Goal: Task Accomplishment & Management: Manage account settings

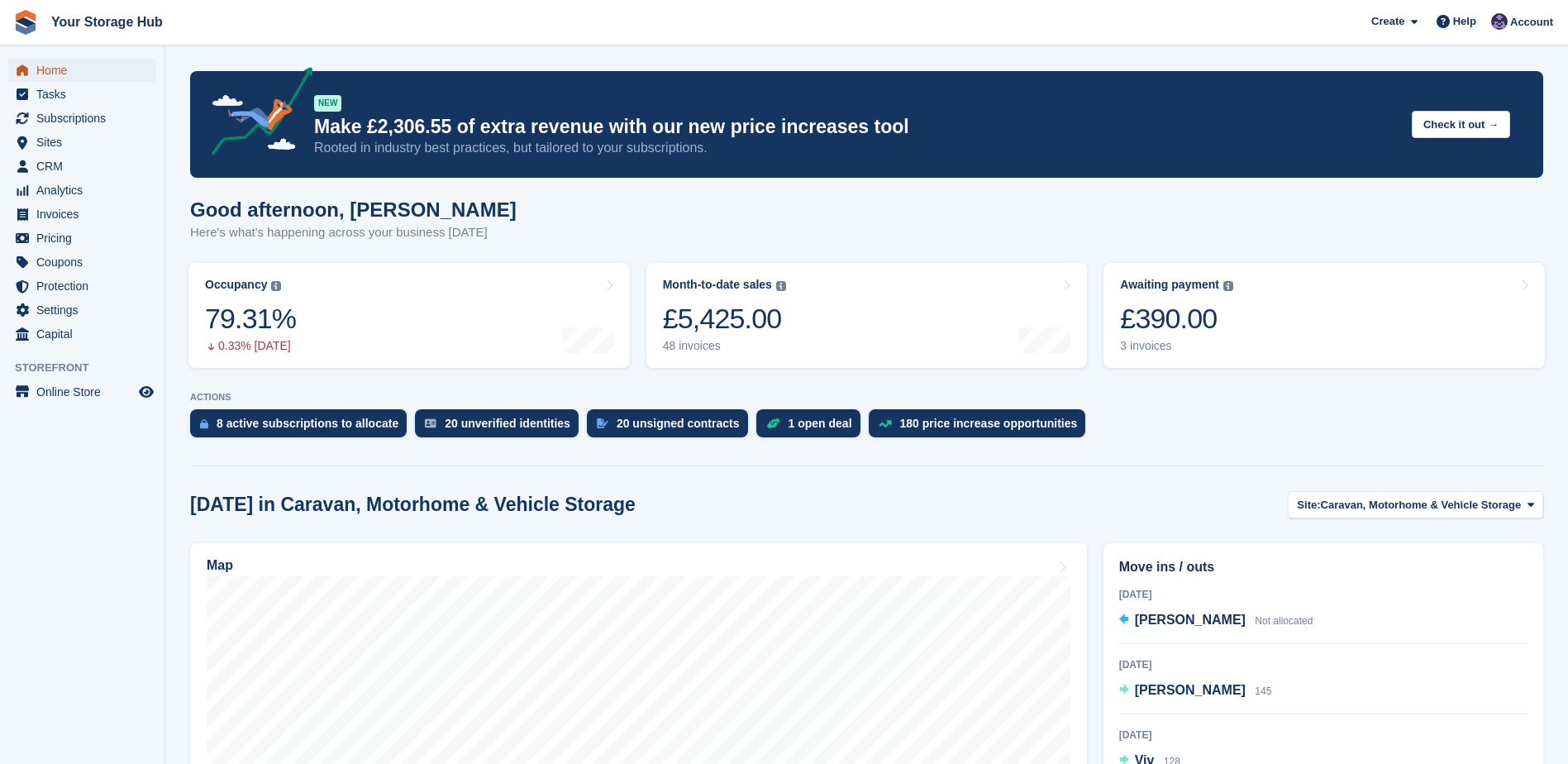
click at [76, 70] on span "Home" at bounding box center [86, 70] width 99 height 23
click at [1187, 309] on div "£550.00" at bounding box center [1177, 318] width 113 height 34
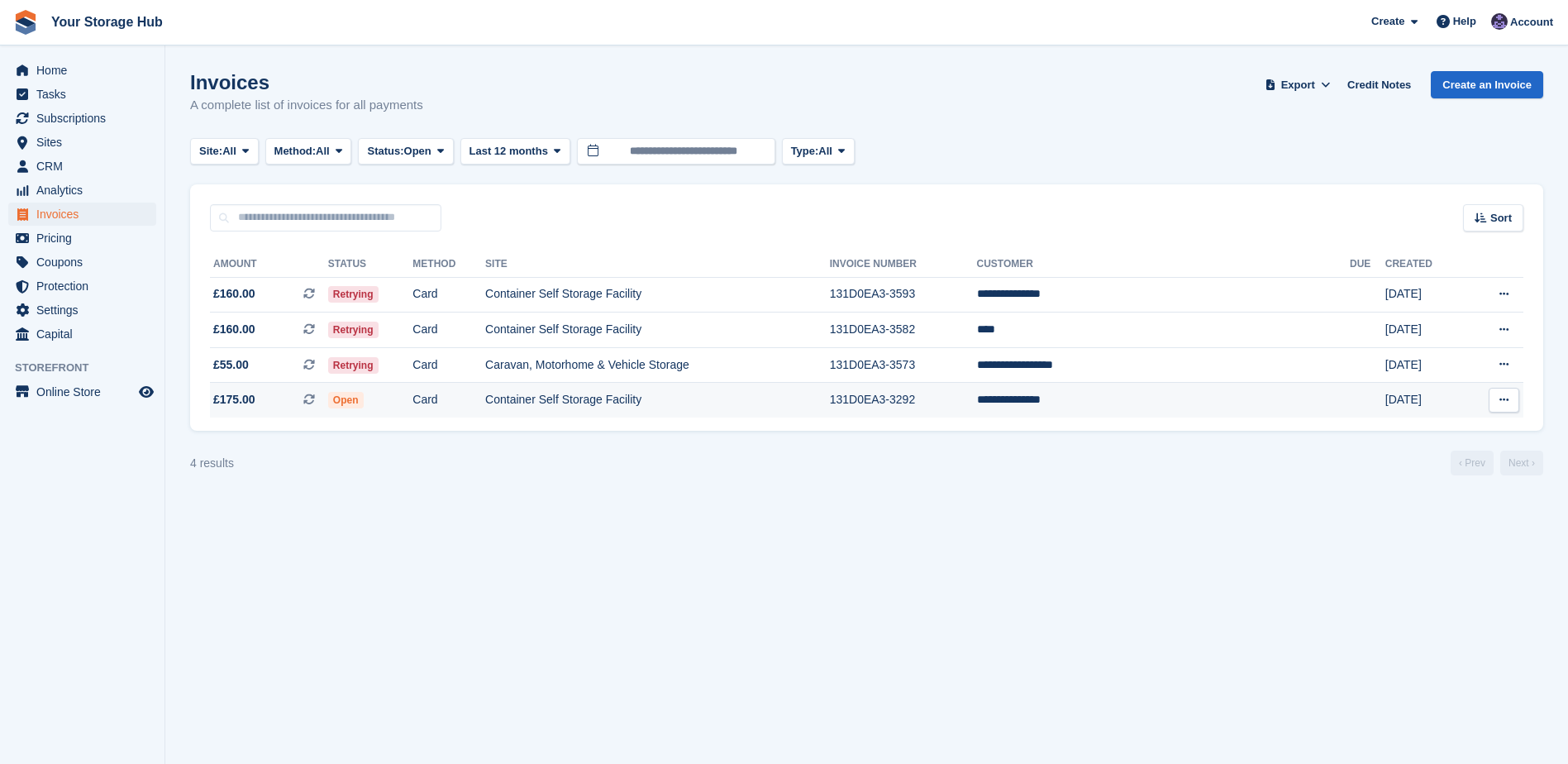
click at [1513, 401] on button at bounding box center [1504, 400] width 30 height 25
click at [1432, 456] on p "View on Stripe" at bounding box center [1439, 456] width 143 height 26
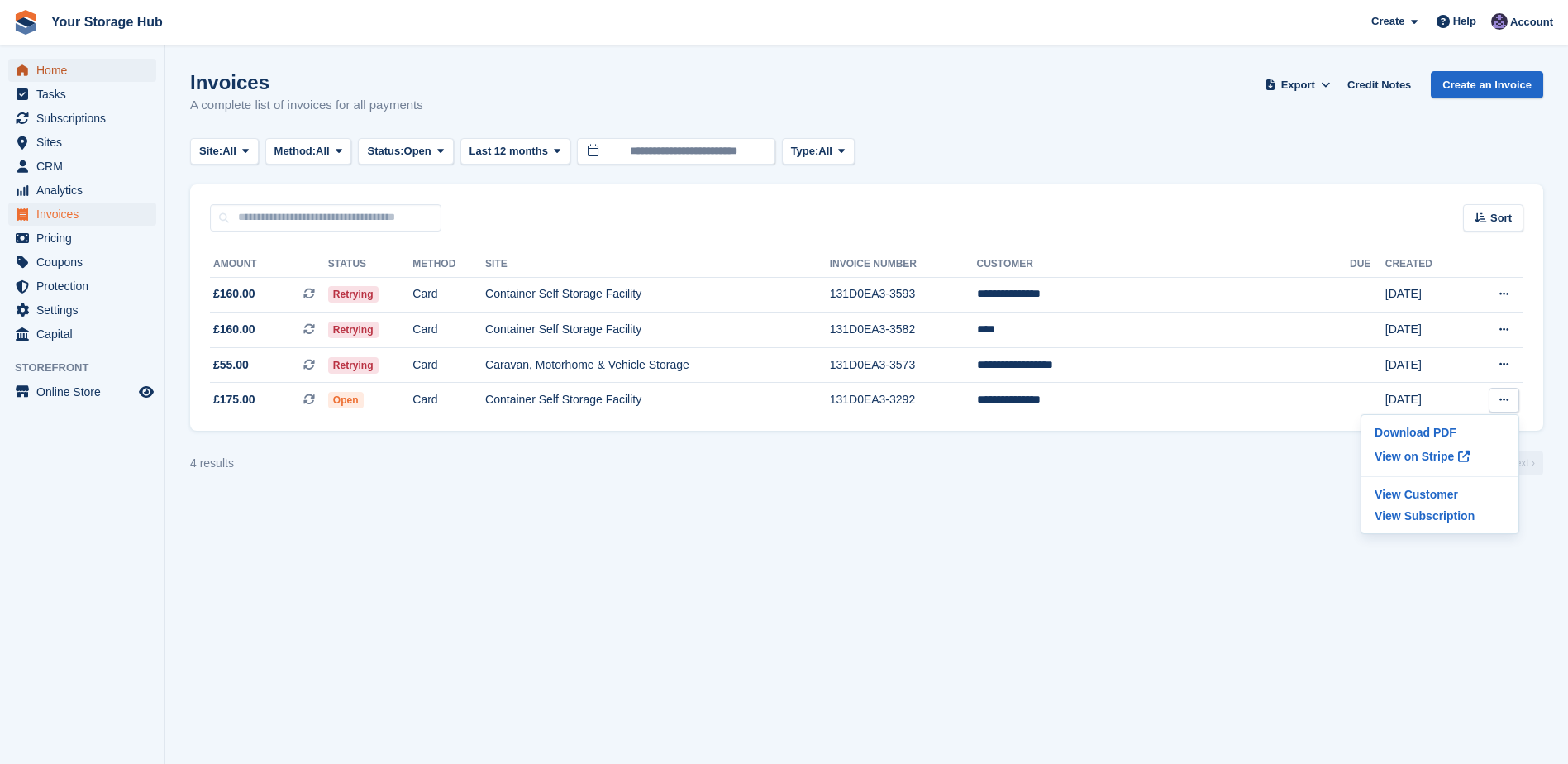
click at [52, 70] on span "Home" at bounding box center [86, 70] width 99 height 23
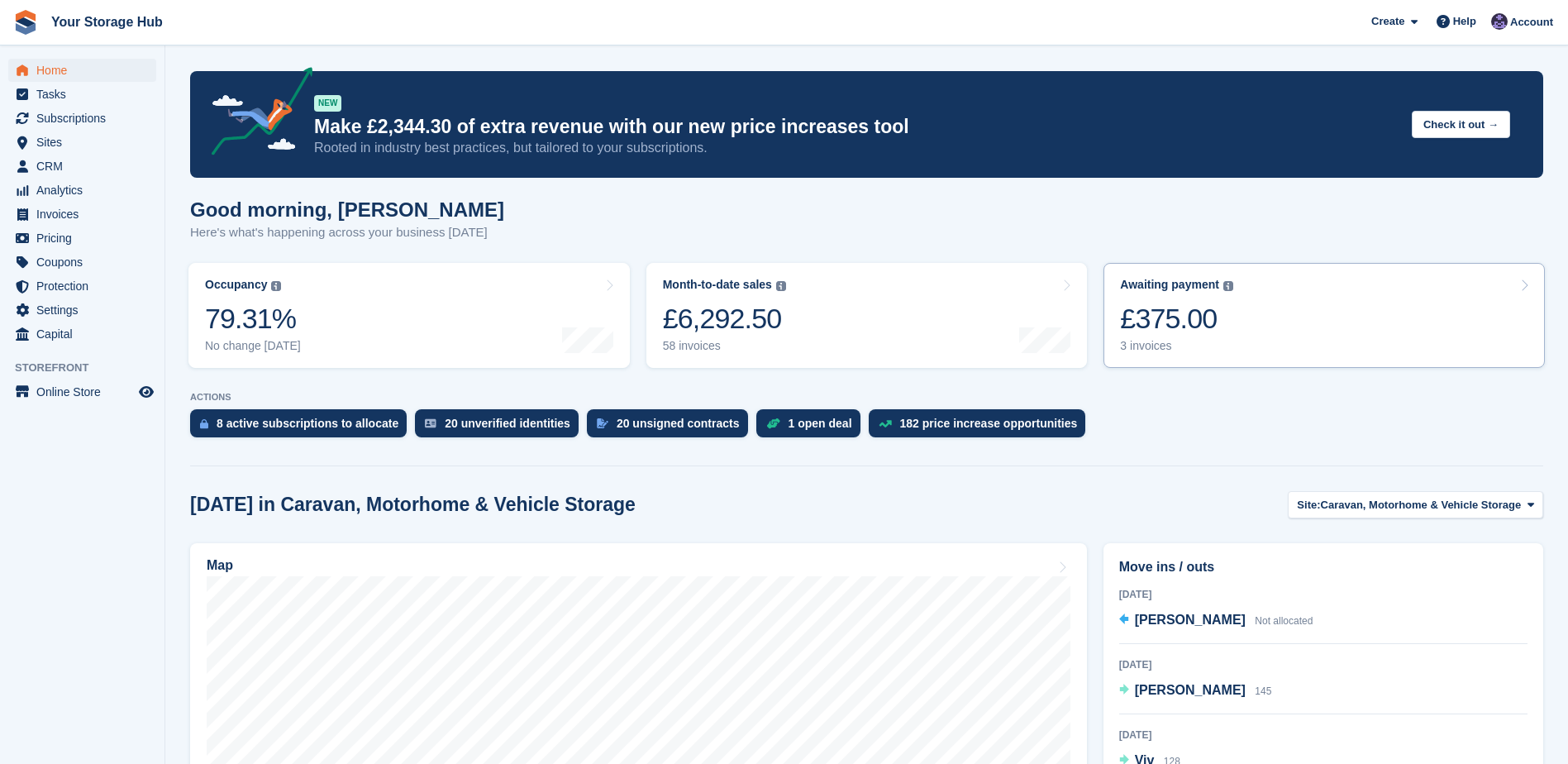
click at [1159, 324] on div "£375.00" at bounding box center [1177, 318] width 113 height 34
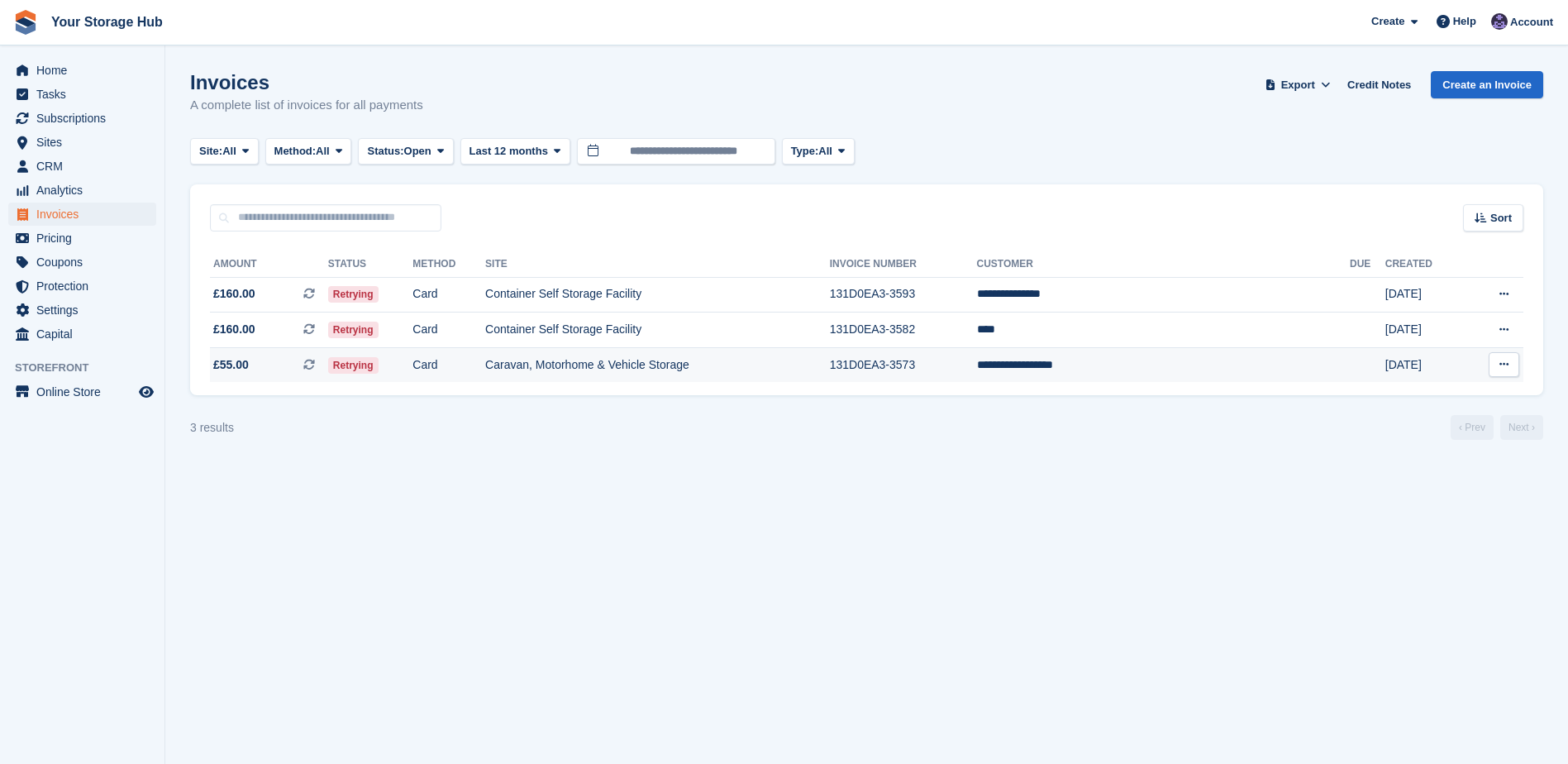
click at [315, 361] on icon at bounding box center [309, 364] width 11 height 11
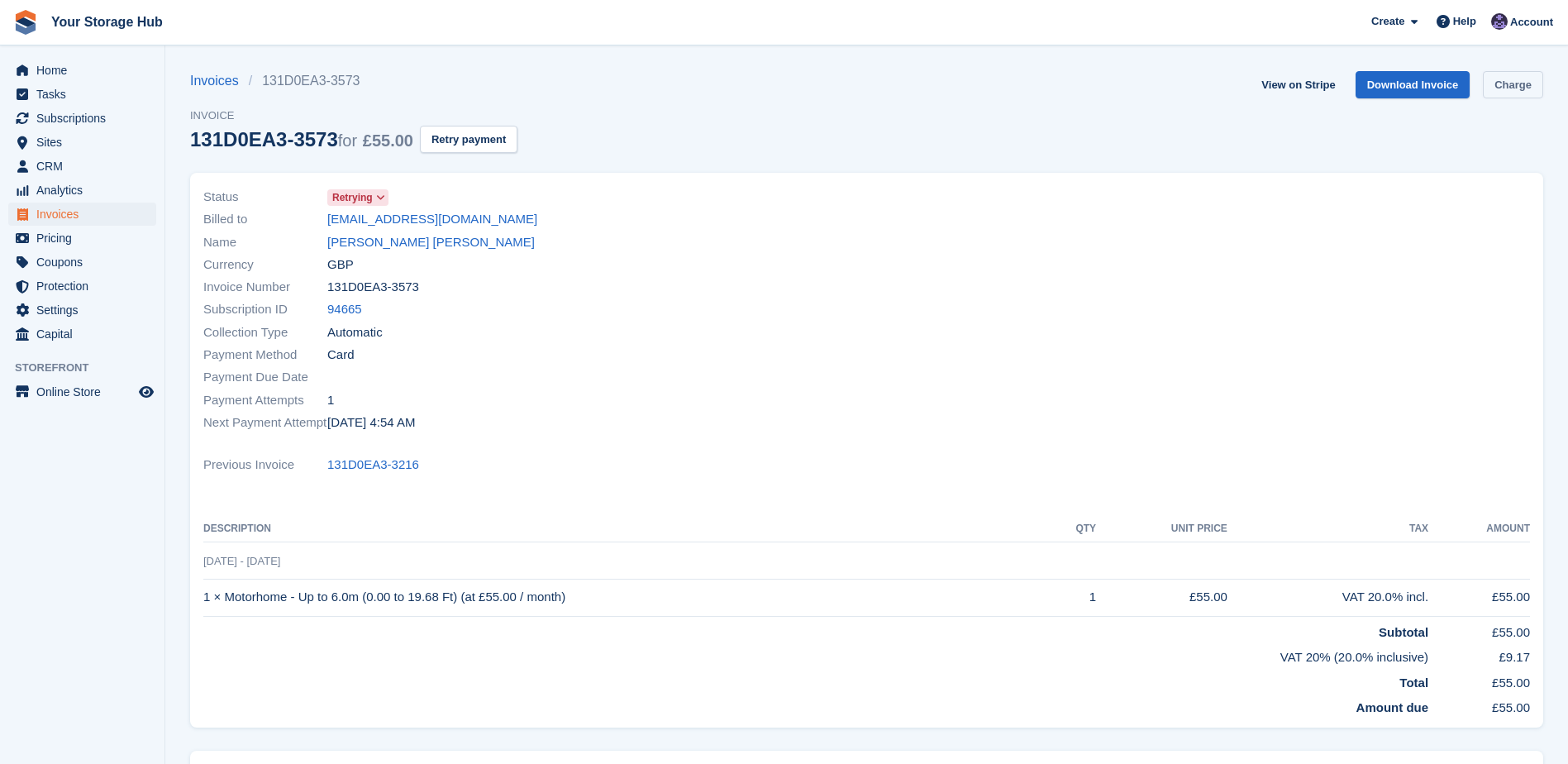
click at [1513, 93] on link "Charge" at bounding box center [1512, 84] width 60 height 27
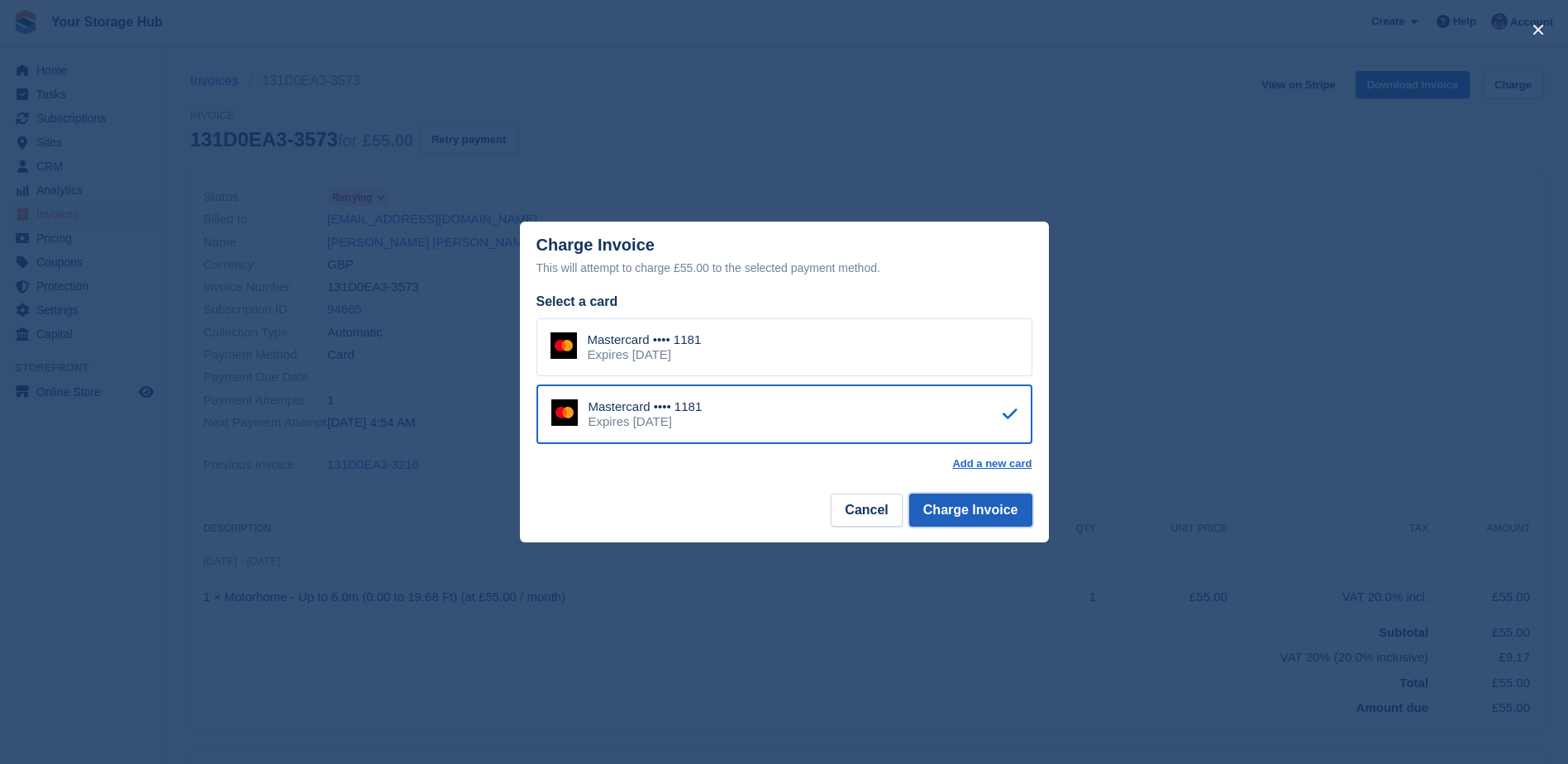
click at [973, 516] on button "Charge Invoice" at bounding box center [971, 510] width 123 height 33
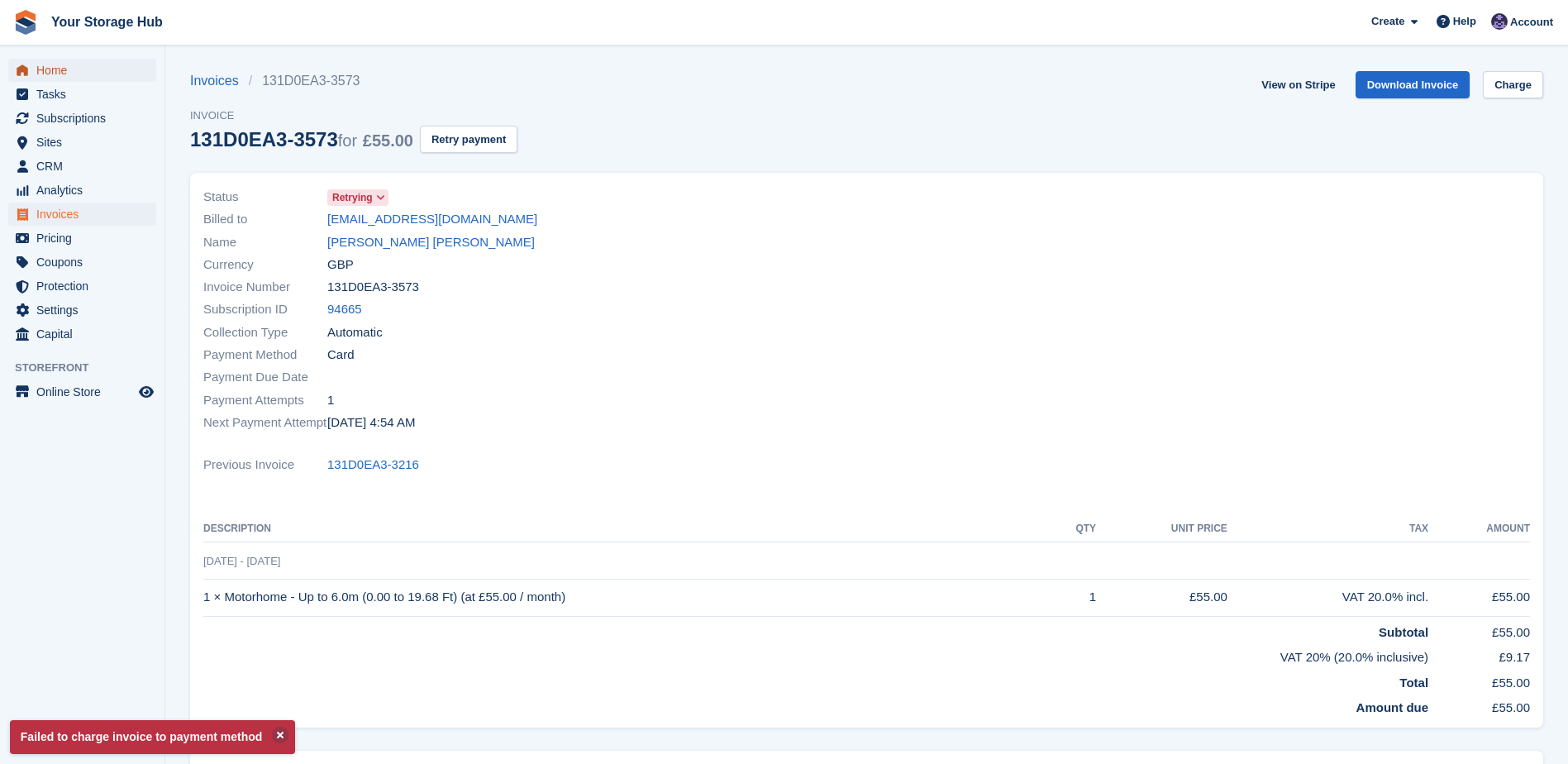
click at [90, 67] on span "Home" at bounding box center [86, 70] width 99 height 23
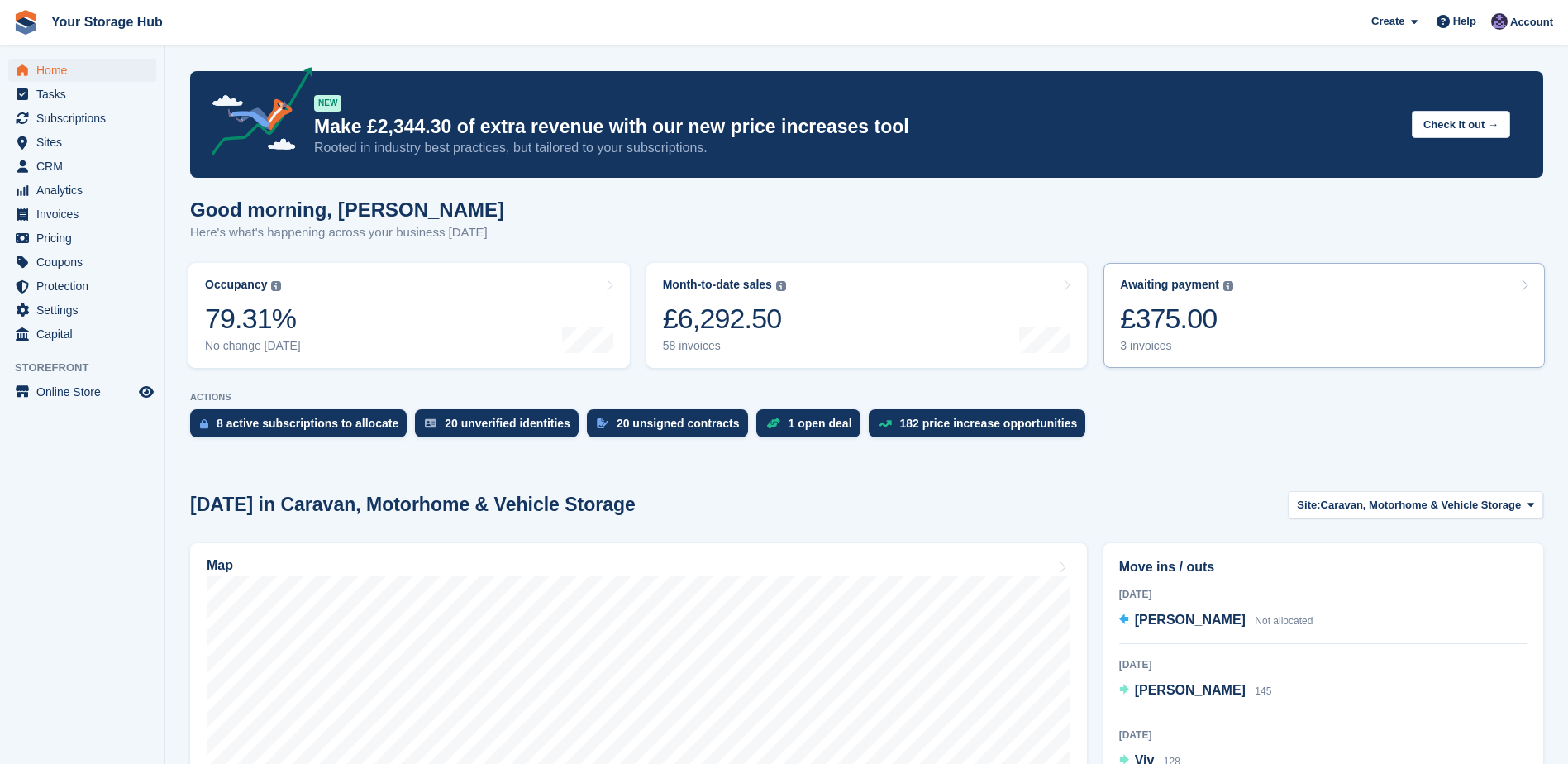
click at [1167, 302] on div "£375.00" at bounding box center [1177, 318] width 113 height 34
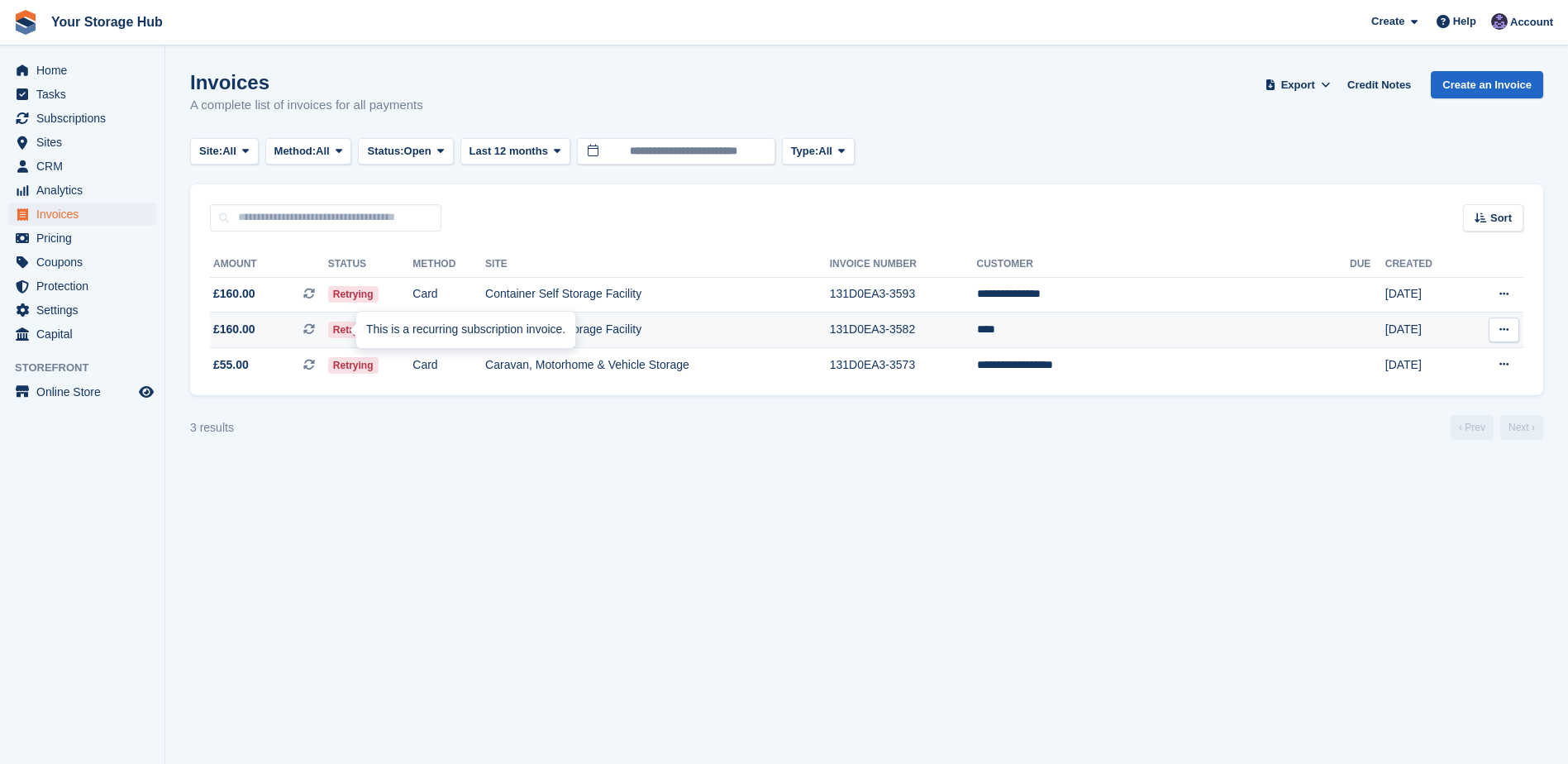
click at [315, 329] on icon at bounding box center [309, 329] width 11 height 11
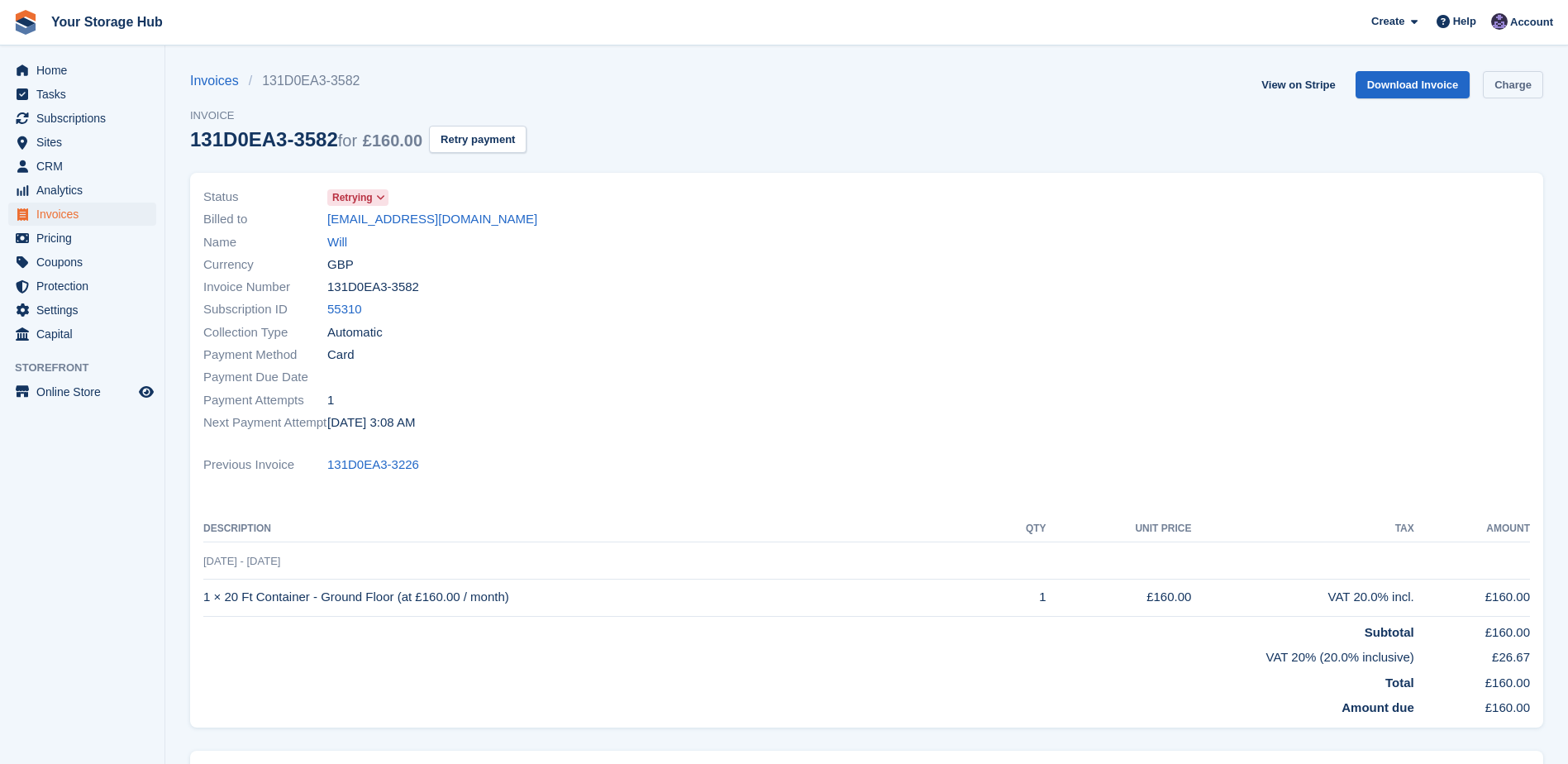
click at [1509, 84] on link "Charge" at bounding box center [1512, 84] width 60 height 27
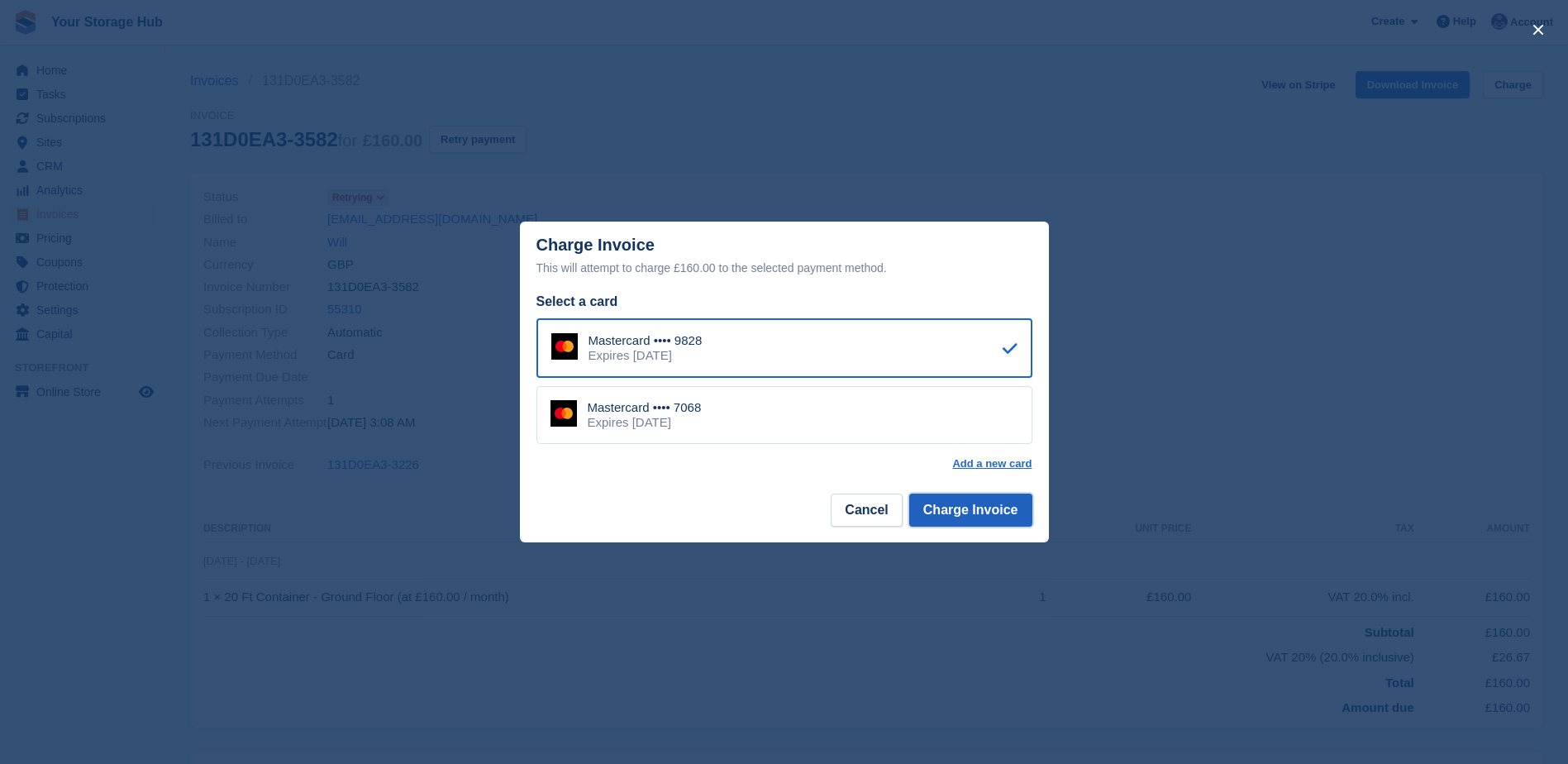
click at [974, 508] on button "Charge Invoice" at bounding box center [971, 510] width 123 height 33
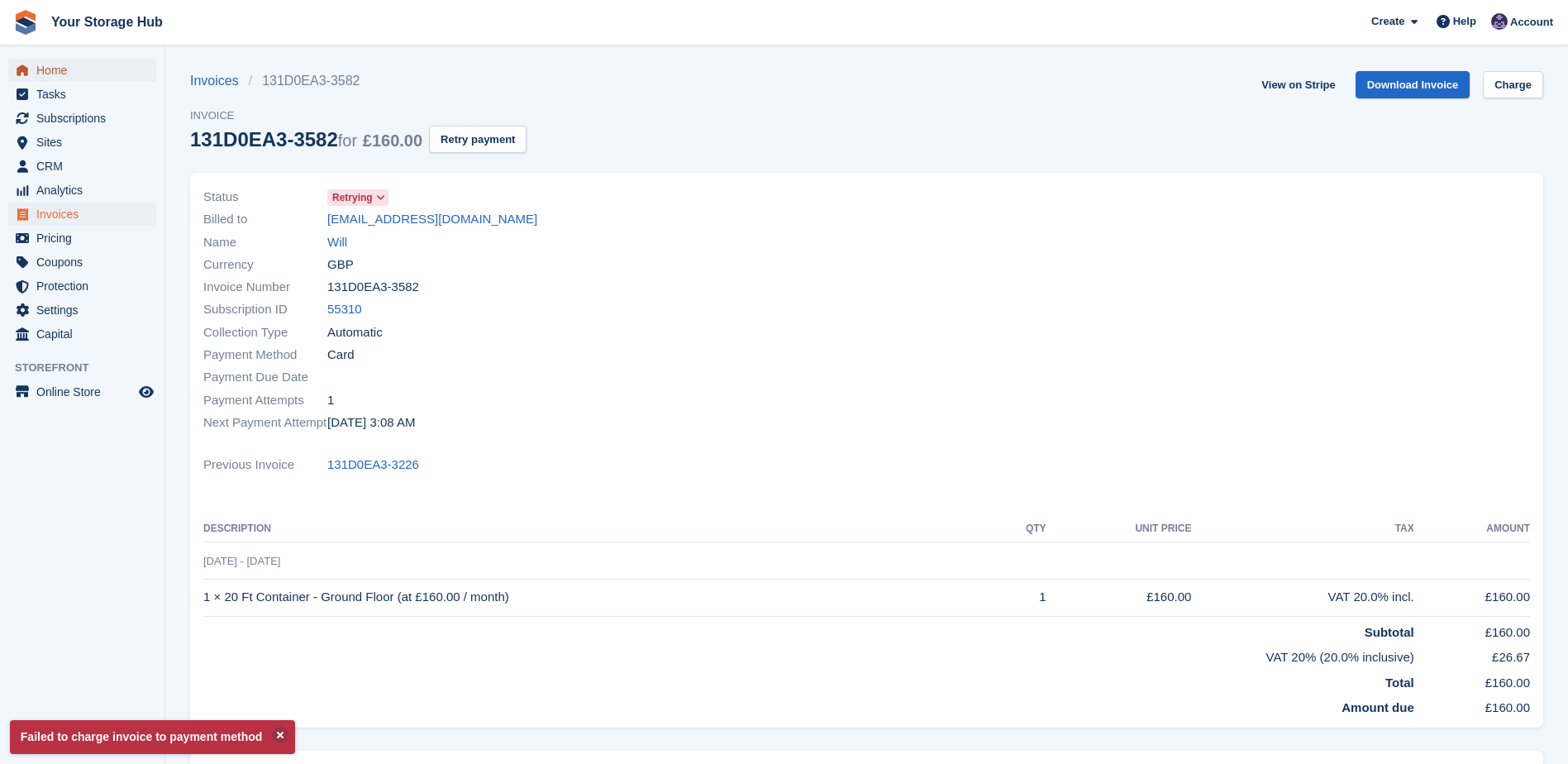
click at [56, 59] on span "Home" at bounding box center [86, 70] width 99 height 23
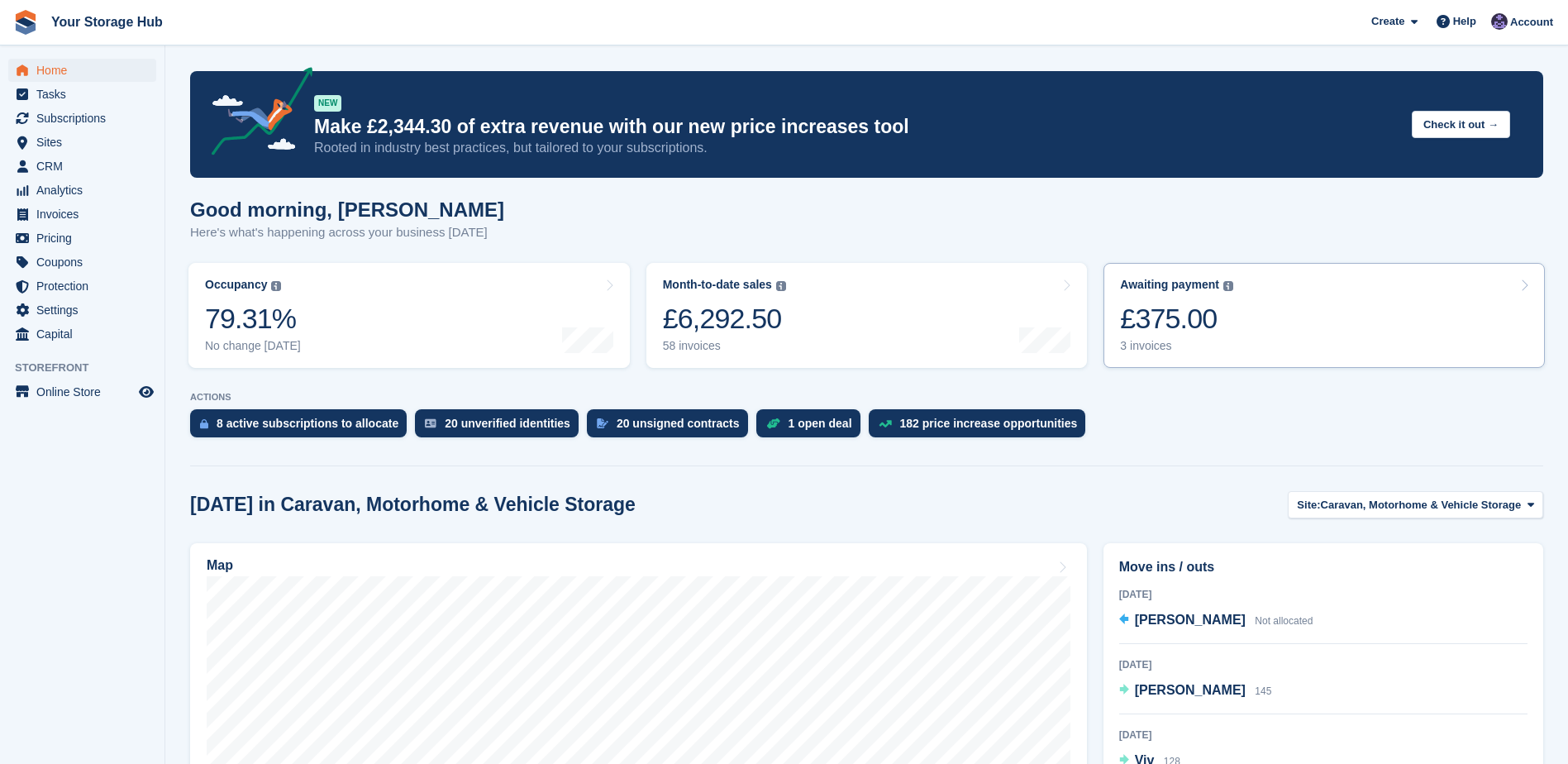
click at [1182, 325] on div "£375.00" at bounding box center [1177, 318] width 113 height 34
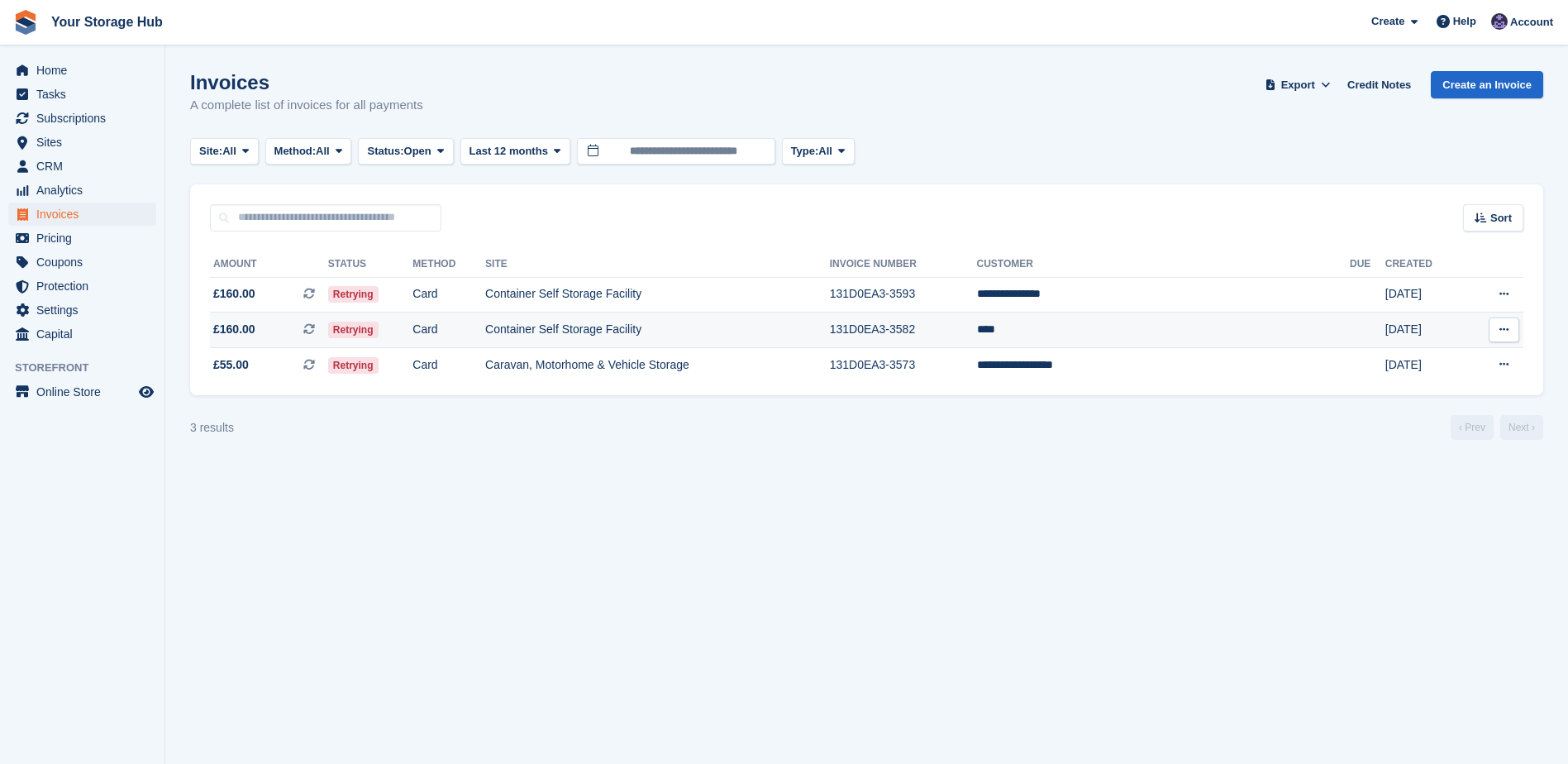
click at [1127, 325] on td "****" at bounding box center [1163, 329] width 373 height 36
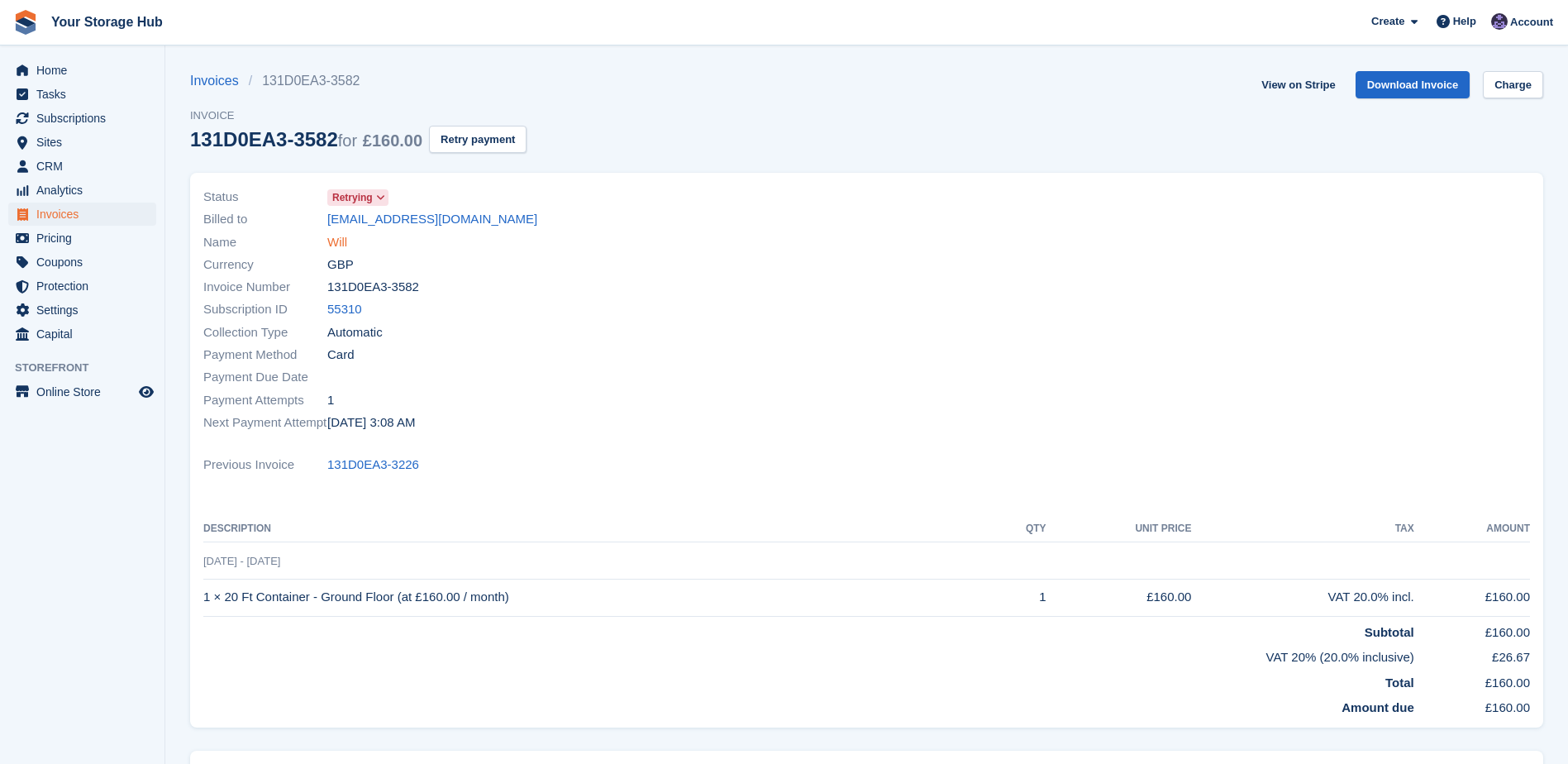
click at [338, 242] on link "Will" at bounding box center [337, 242] width 20 height 19
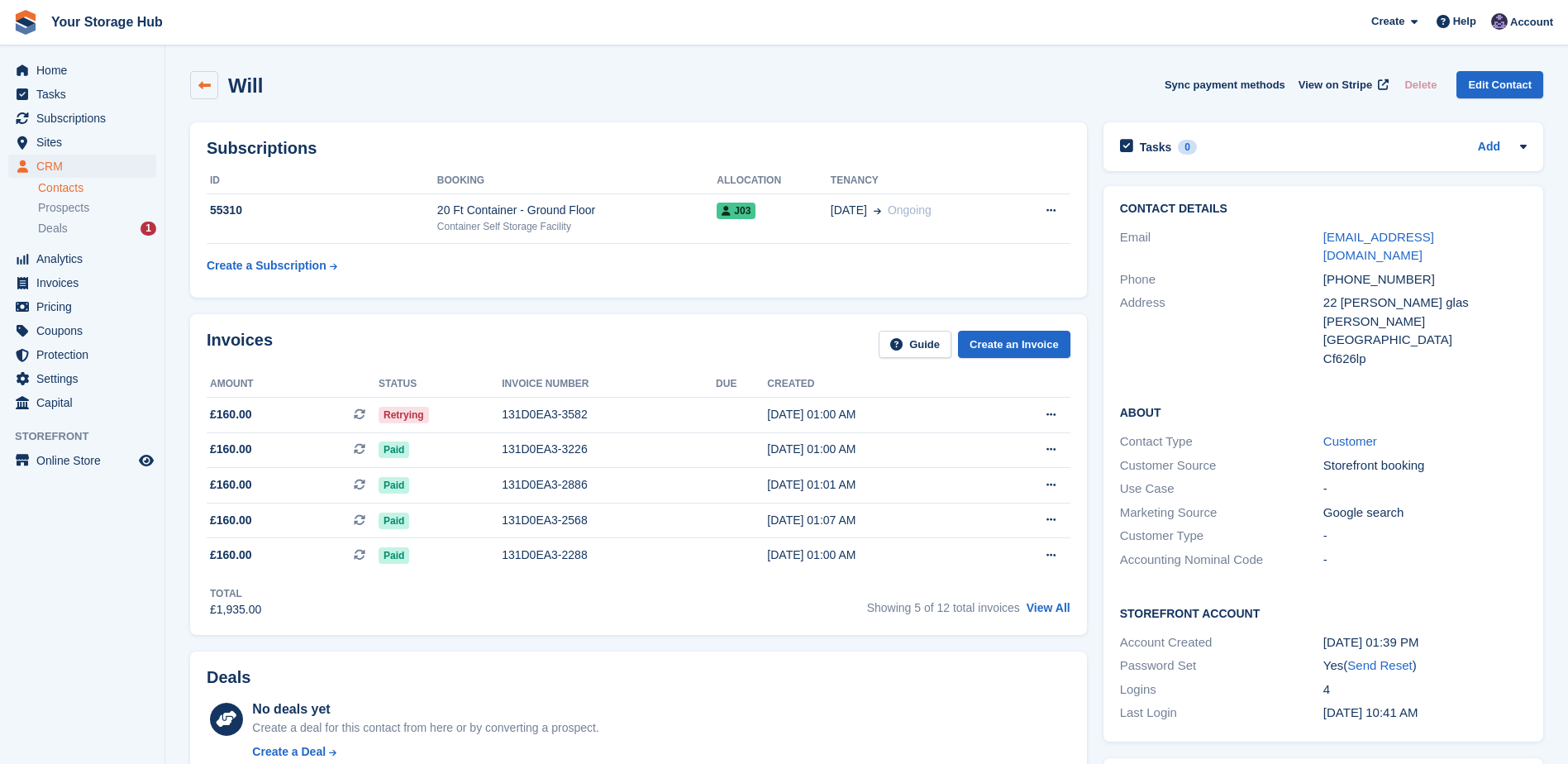
click at [203, 85] on icon at bounding box center [204, 85] width 12 height 12
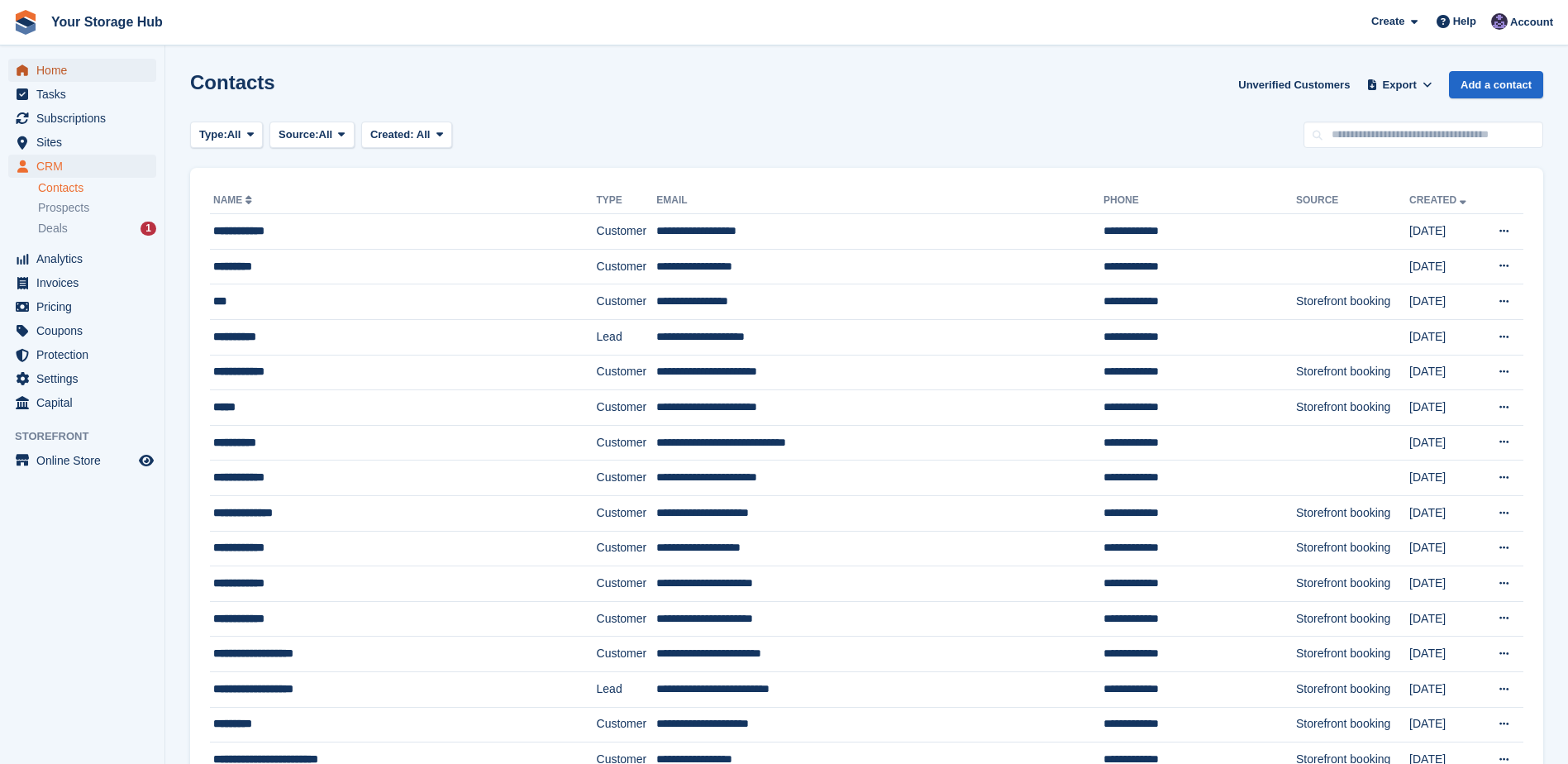
click at [76, 80] on span "Home" at bounding box center [86, 70] width 99 height 23
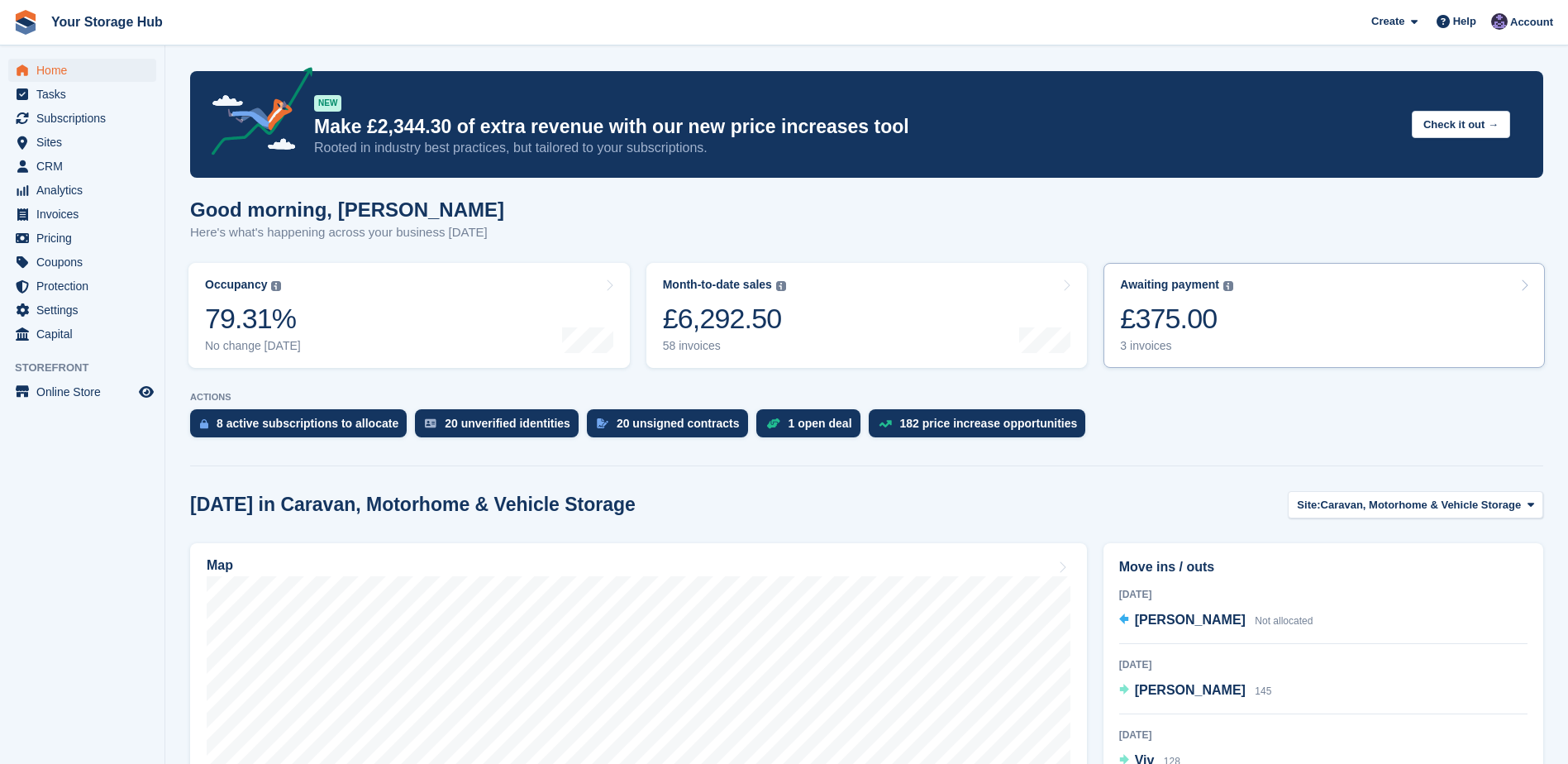
click at [1163, 287] on div "Awaiting payment" at bounding box center [1170, 285] width 99 height 14
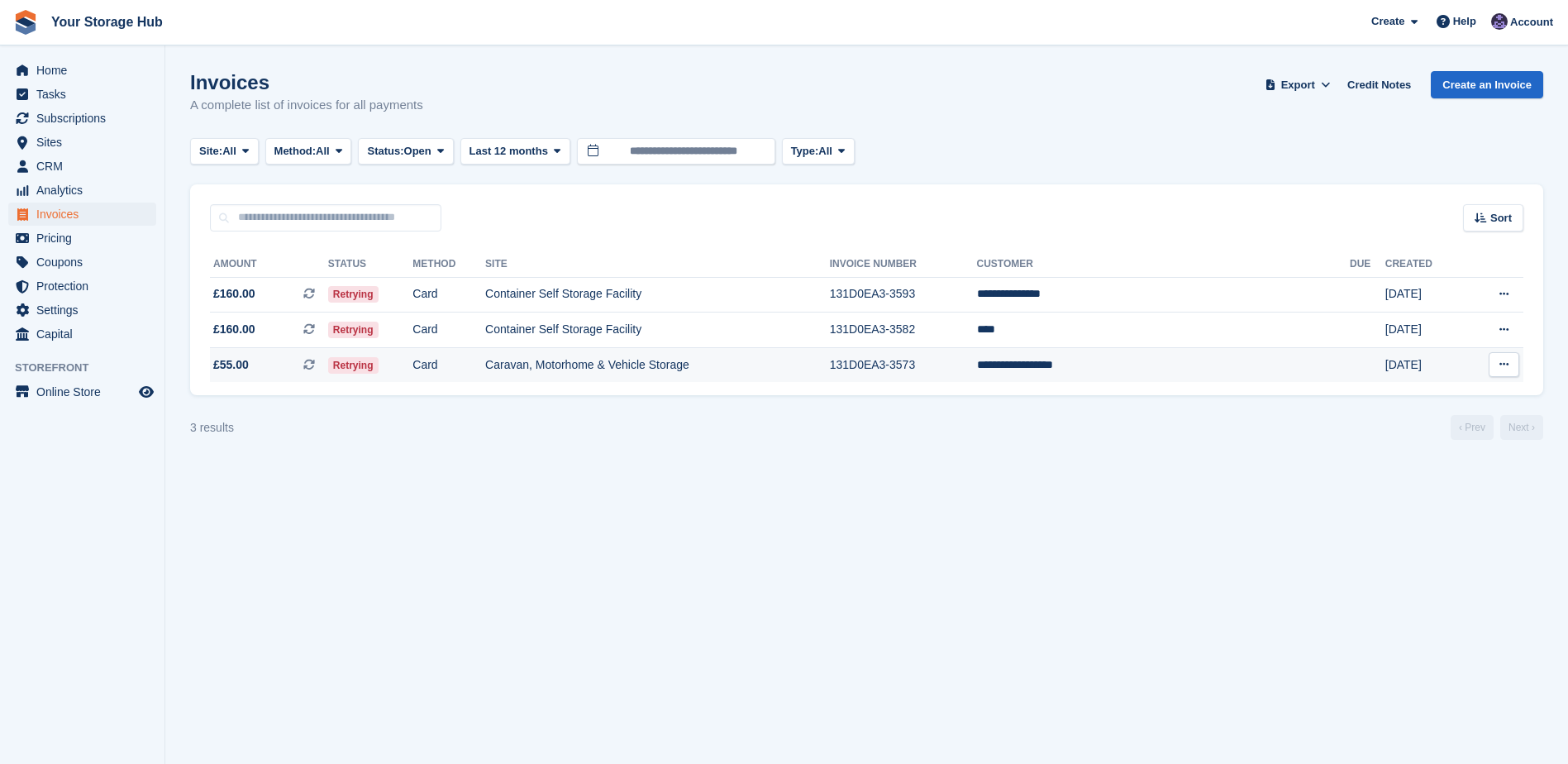
click at [1165, 365] on td "**********" at bounding box center [1163, 364] width 373 height 35
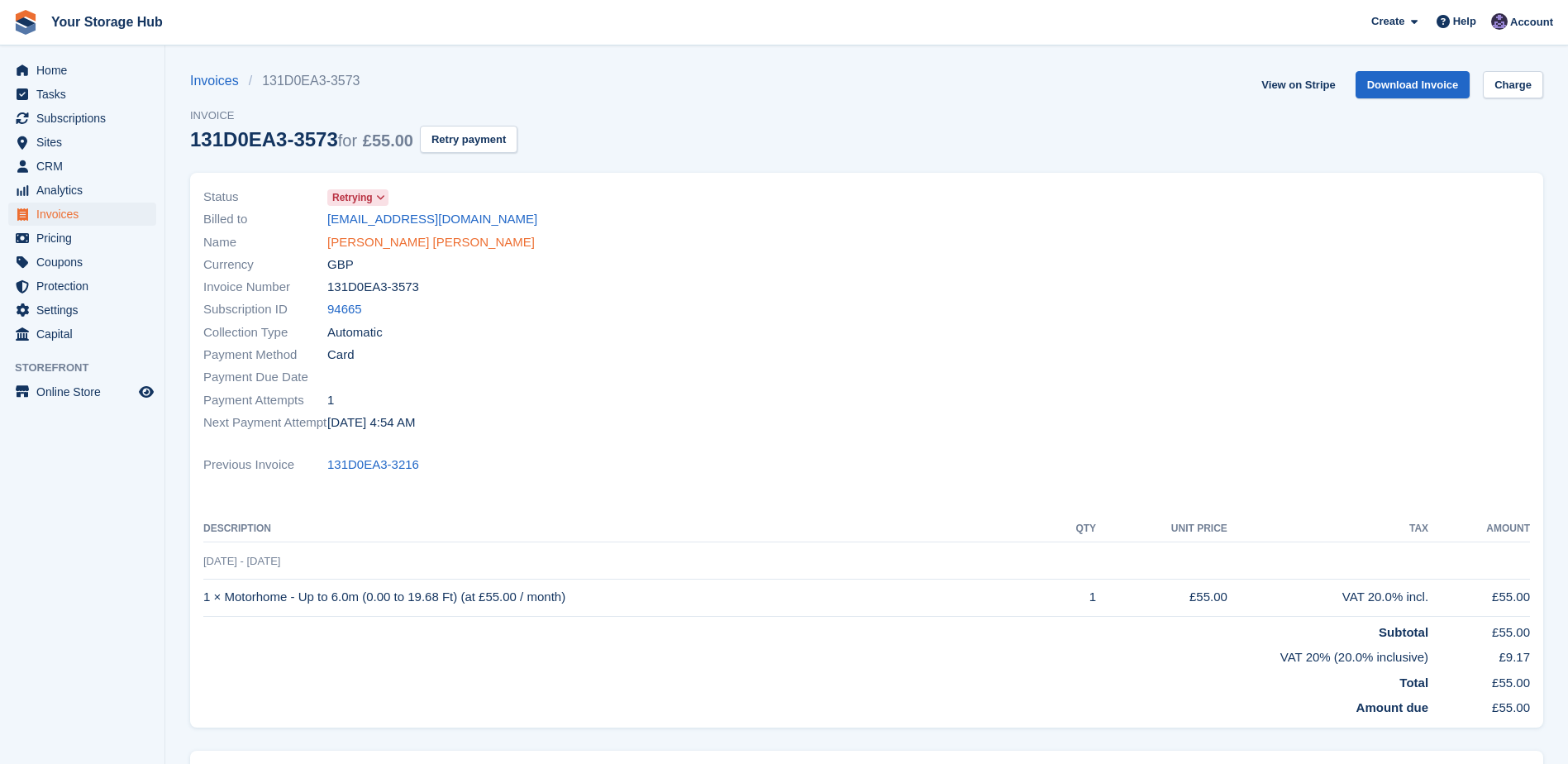
click at [375, 243] on link "Emma Louise moores" at bounding box center [431, 242] width 208 height 19
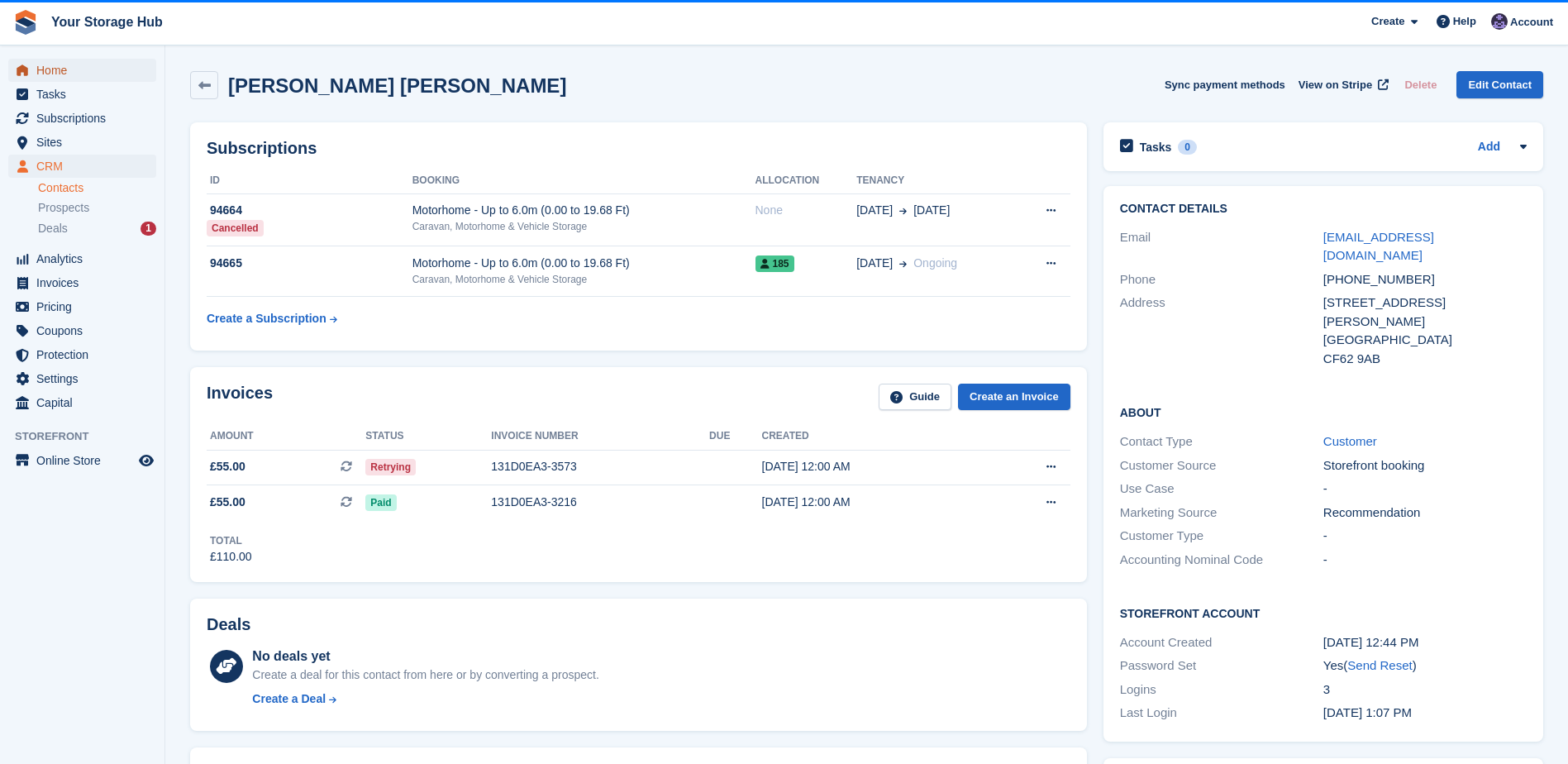
click at [45, 70] on span "Home" at bounding box center [86, 70] width 99 height 23
